Goal: Find contact information: Find contact information

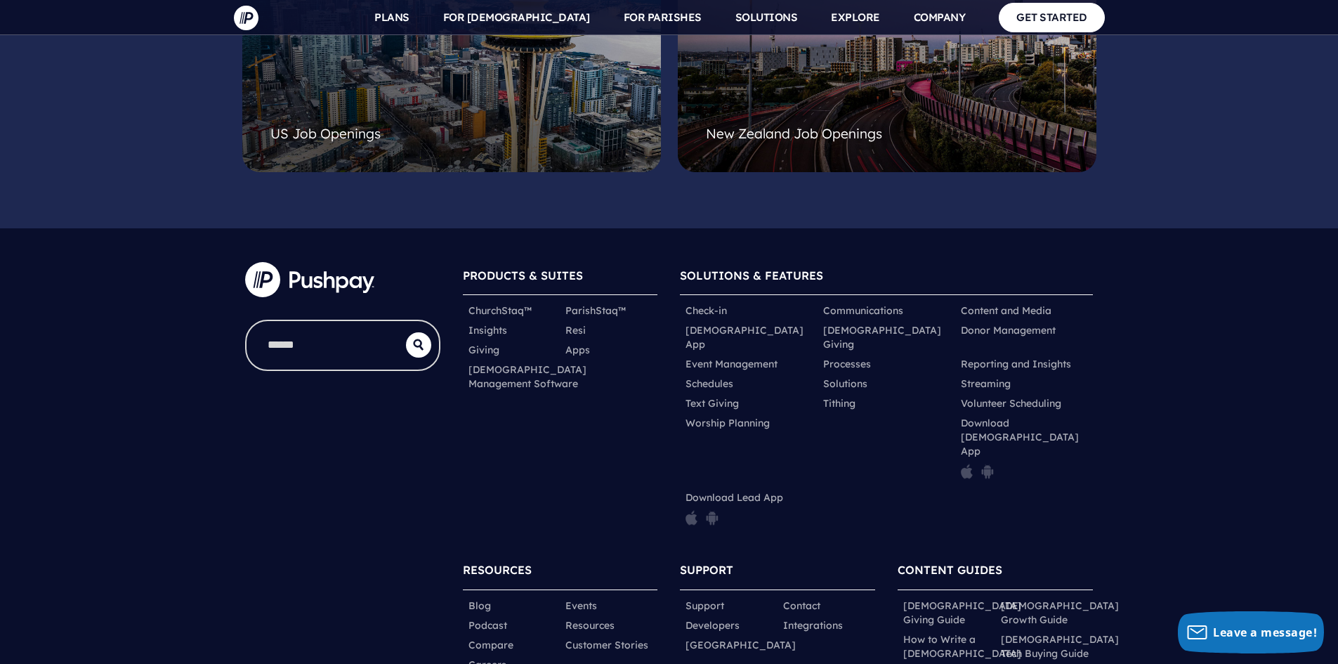
scroll to position [3797, 0]
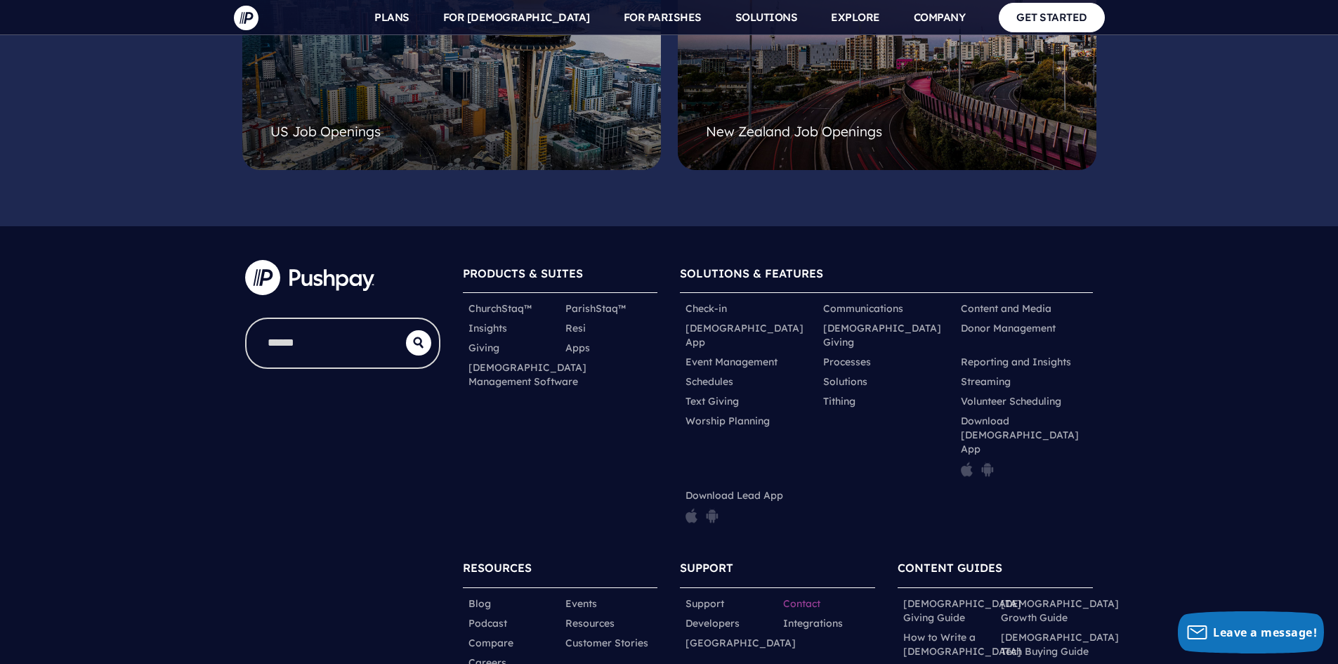
click at [802, 596] on link "Contact" at bounding box center [801, 603] width 37 height 14
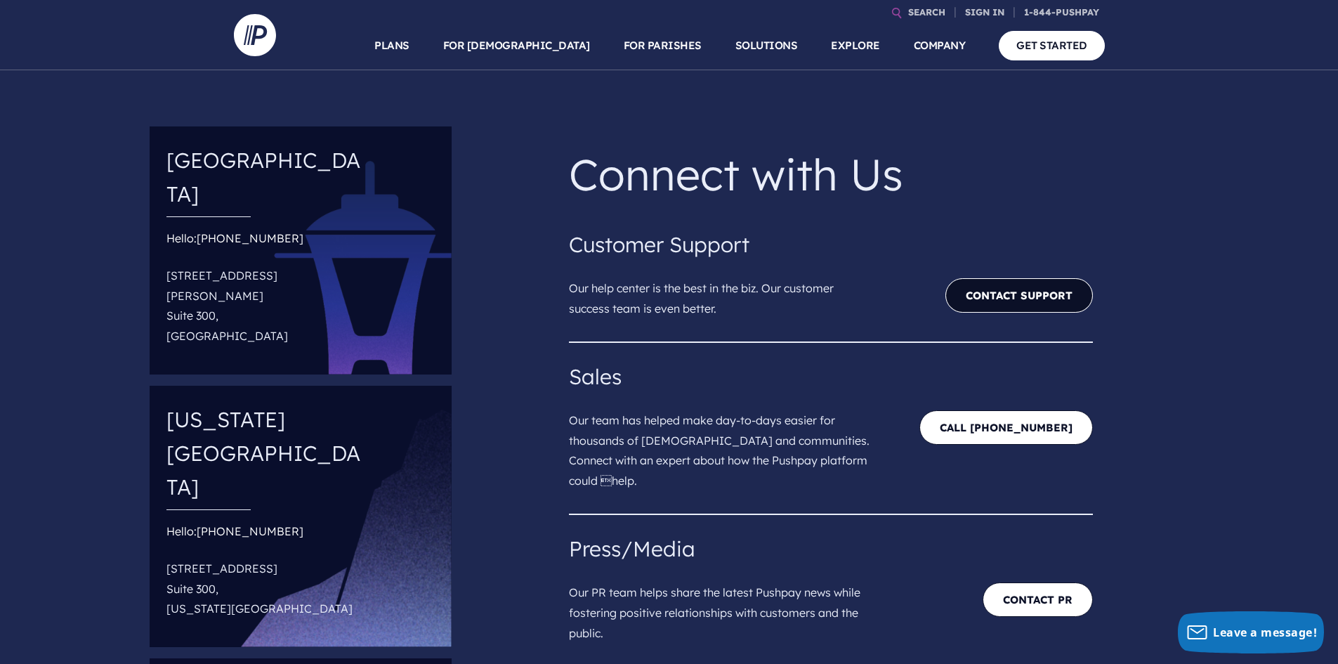
click at [999, 296] on link "Contact Support" at bounding box center [1020, 295] width 148 height 34
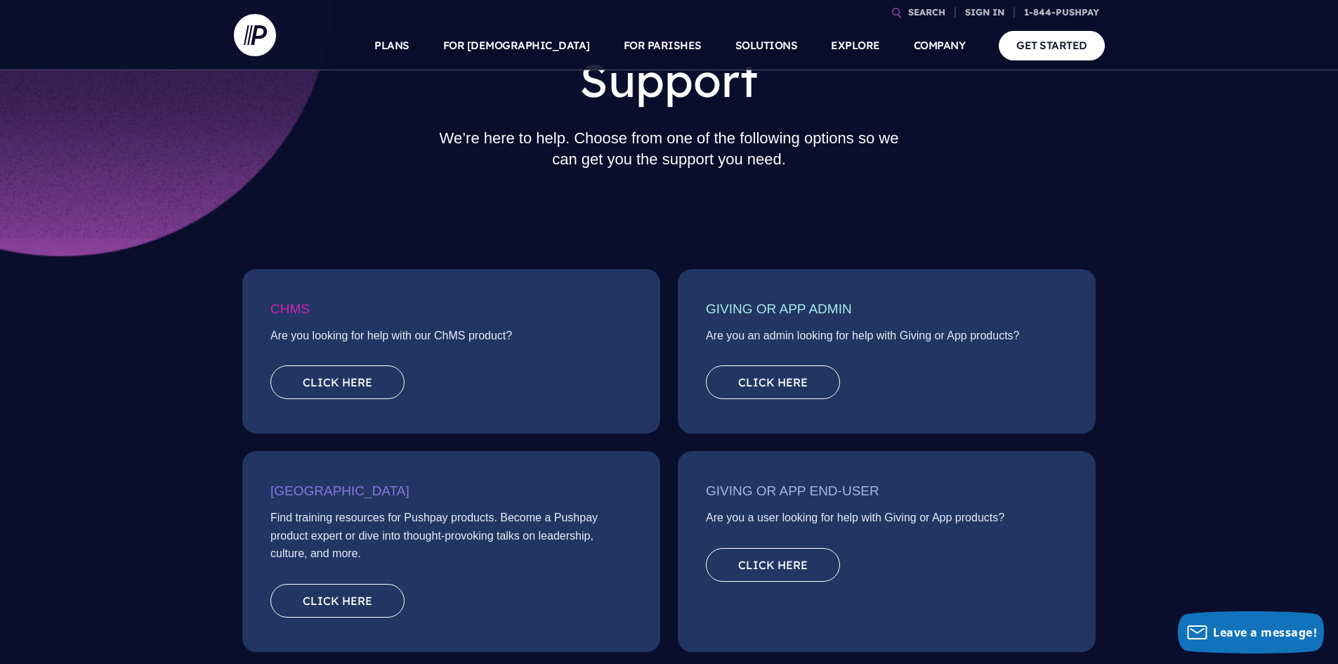
scroll to position [141, 0]
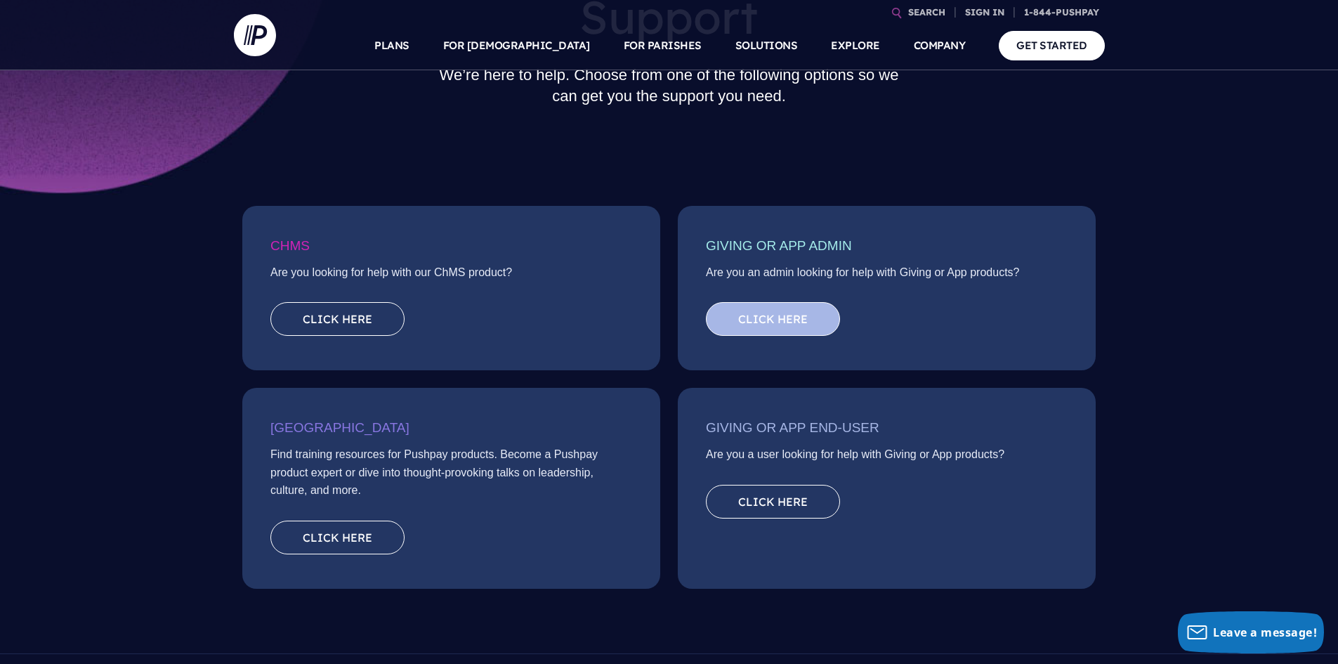
click at [750, 315] on link "Click here" at bounding box center [773, 319] width 134 height 34
